Goal: Task Accomplishment & Management: Use online tool/utility

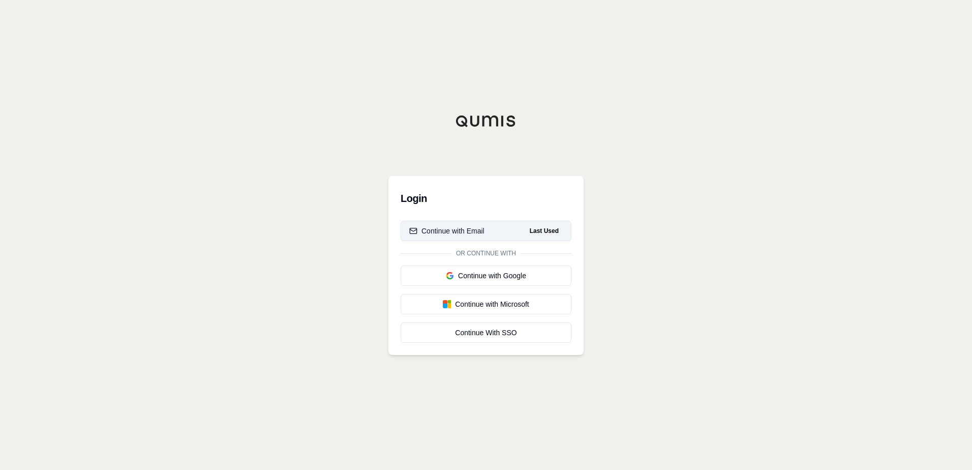
click at [436, 232] on div "Continue with Email" at bounding box center [446, 231] width 75 height 10
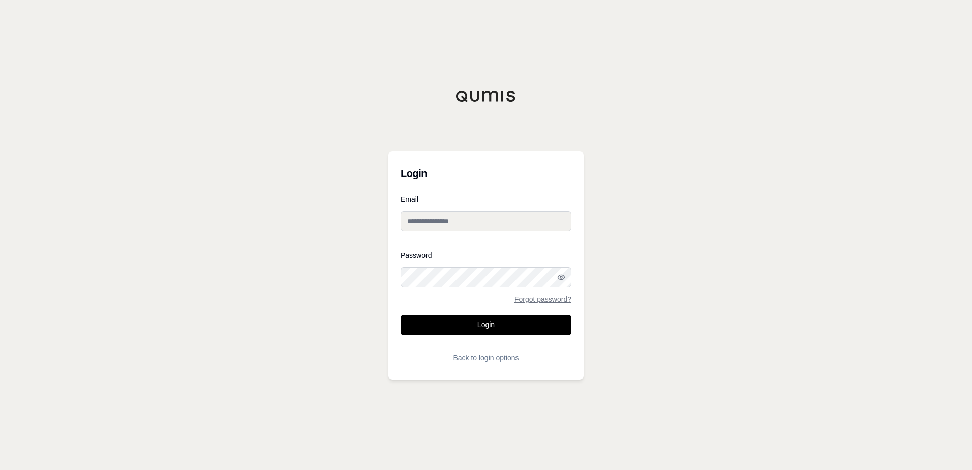
type input "**********"
click at [519, 323] on button "Login" at bounding box center [486, 325] width 171 height 20
